Goal: Task Accomplishment & Management: Manage account settings

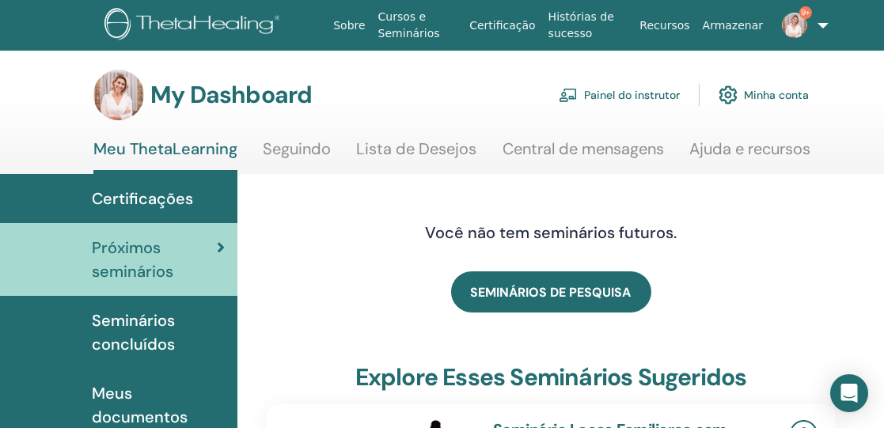
click at [612, 91] on link "Painel do instrutor" at bounding box center [619, 95] width 121 height 35
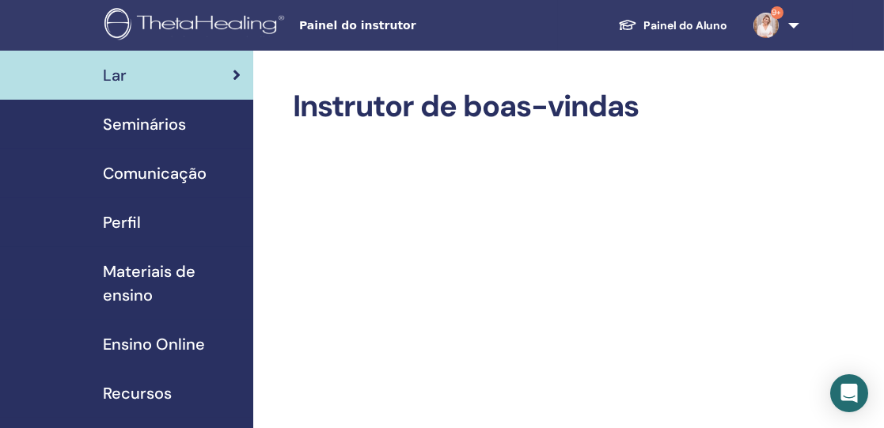
click at [152, 127] on span "Seminários" at bounding box center [144, 124] width 83 height 24
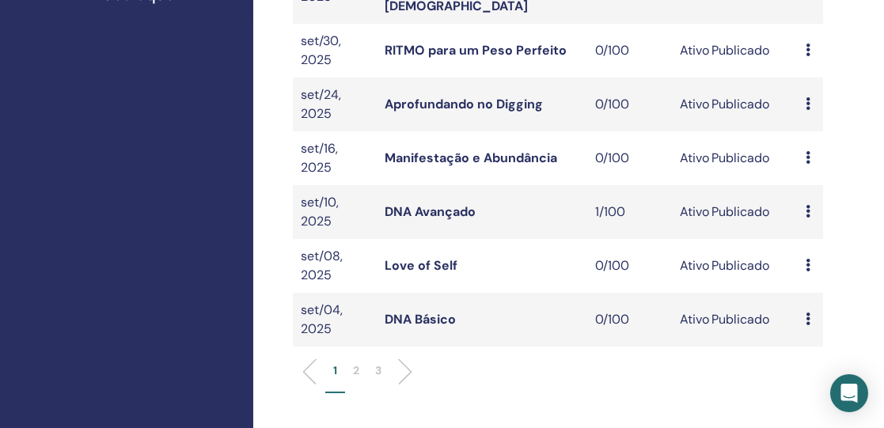
scroll to position [549, 0]
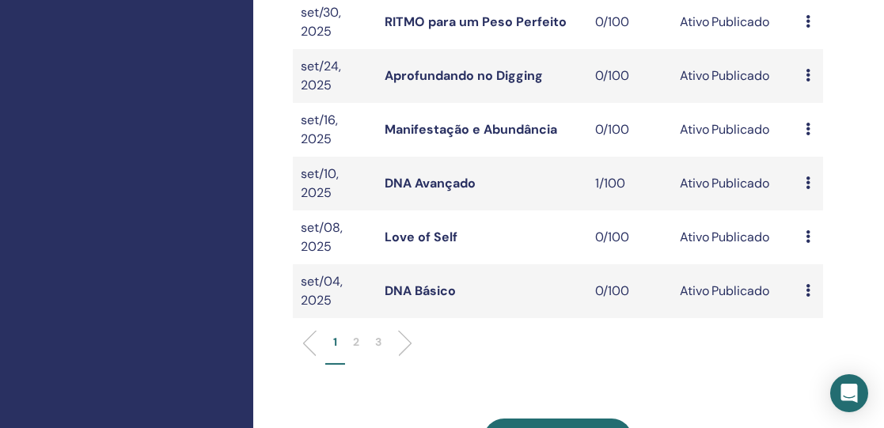
click at [355, 334] on p "2" at bounding box center [356, 342] width 6 height 17
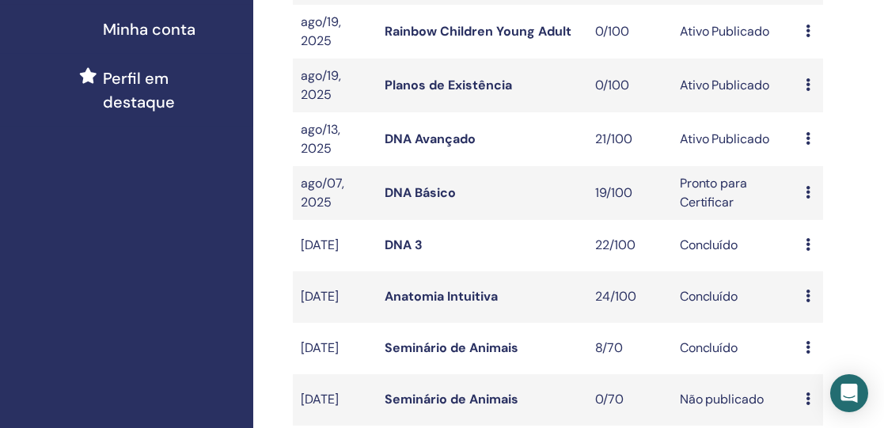
scroll to position [412, 0]
click at [415, 142] on link "DNA Avançado" at bounding box center [430, 139] width 91 height 17
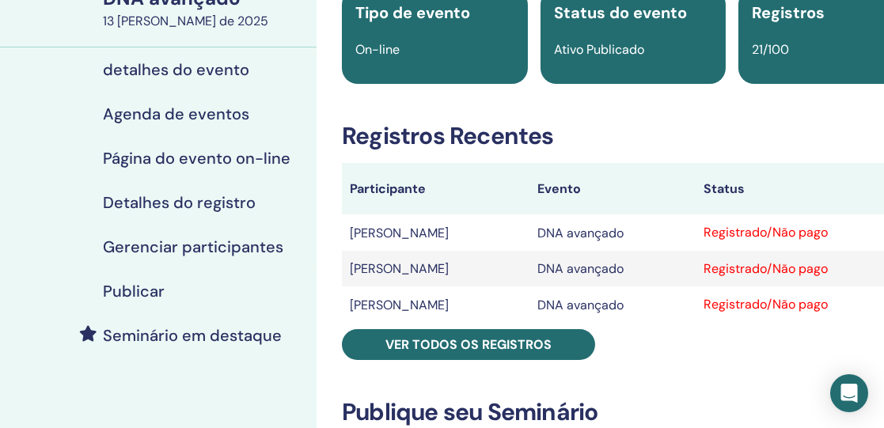
scroll to position [143, 1]
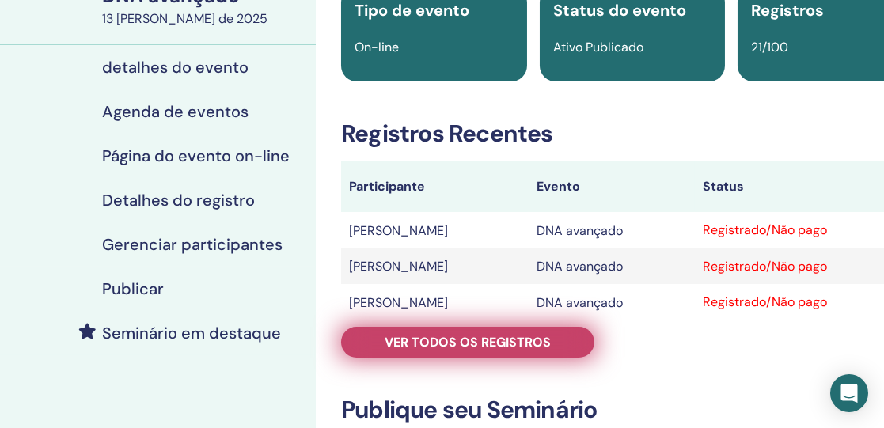
click at [457, 340] on font "Ver todos os registros" at bounding box center [468, 342] width 166 height 17
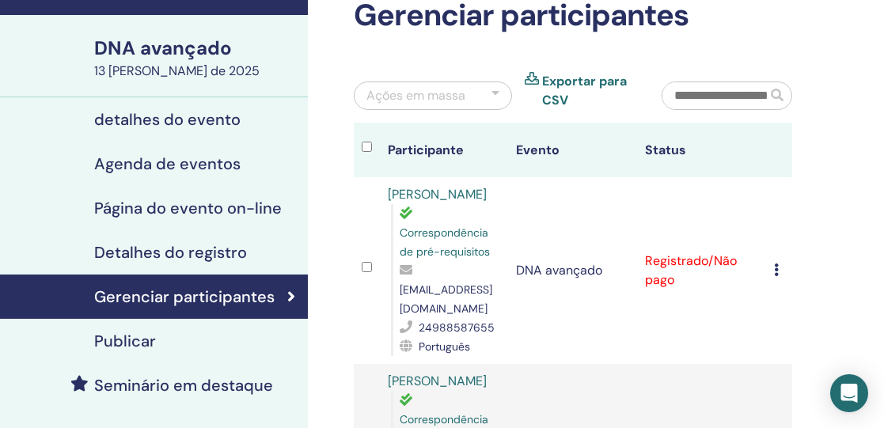
scroll to position [0, 9]
